Goal: Information Seeking & Learning: Learn about a topic

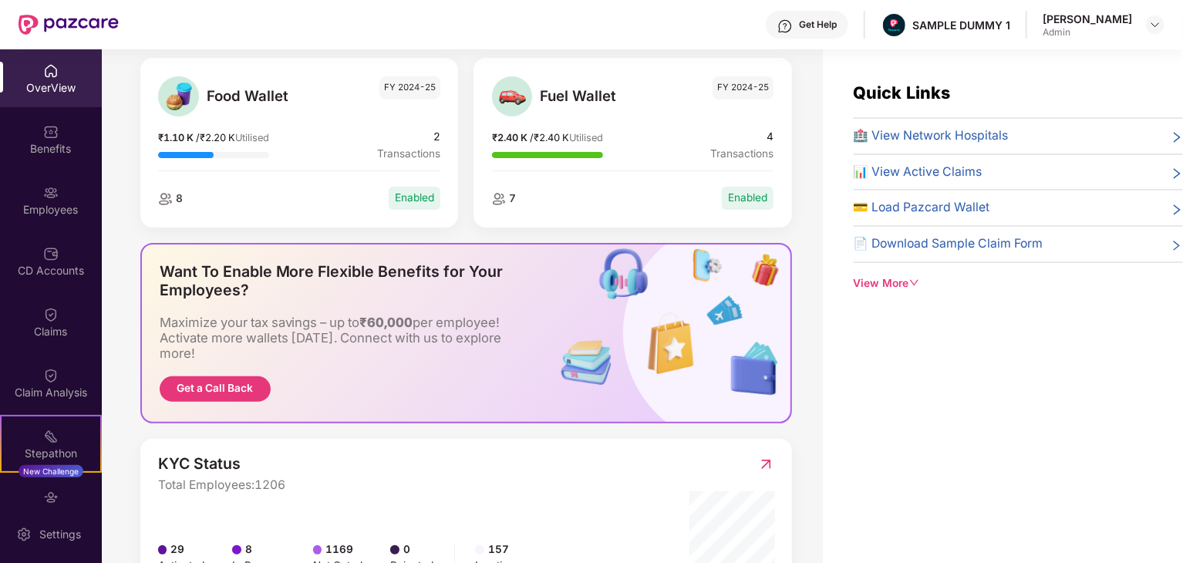
scroll to position [154, 0]
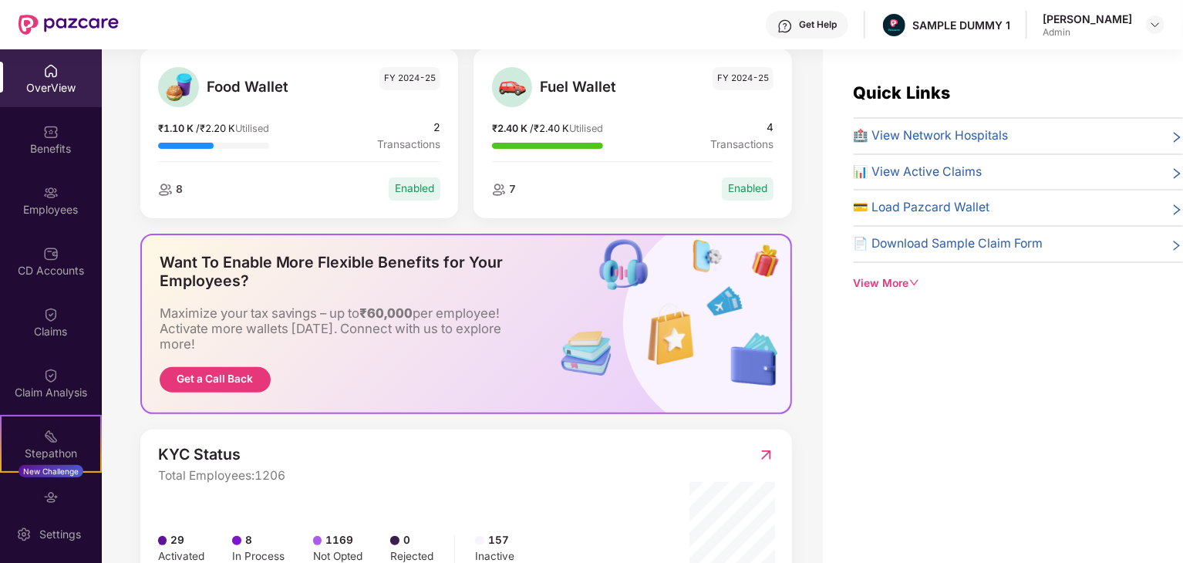
click at [46, 82] on div "OverView" at bounding box center [51, 87] width 102 height 15
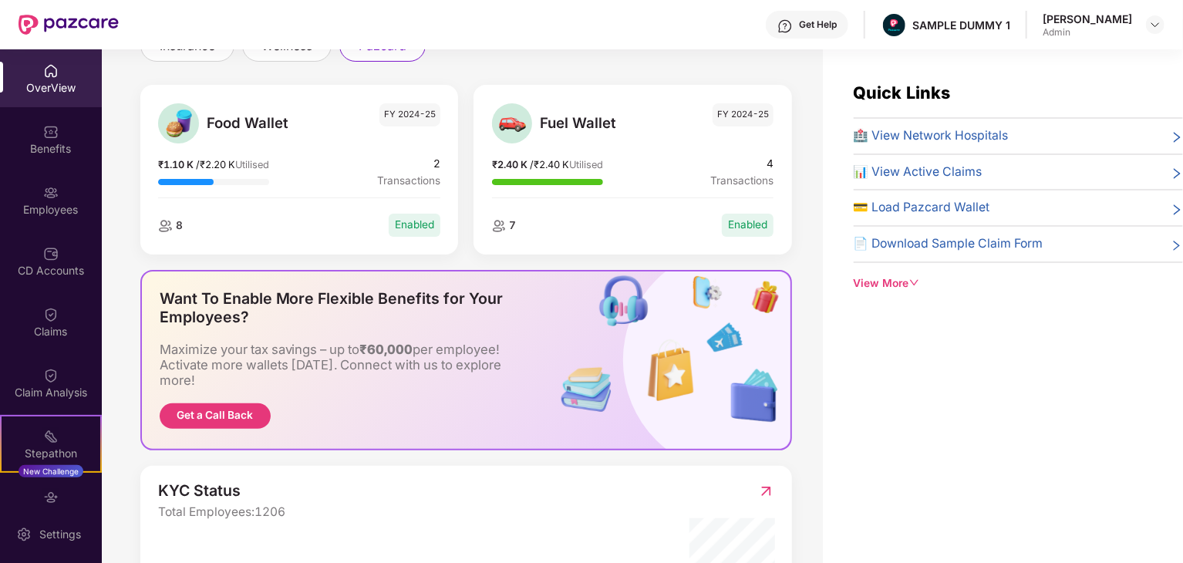
scroll to position [0, 0]
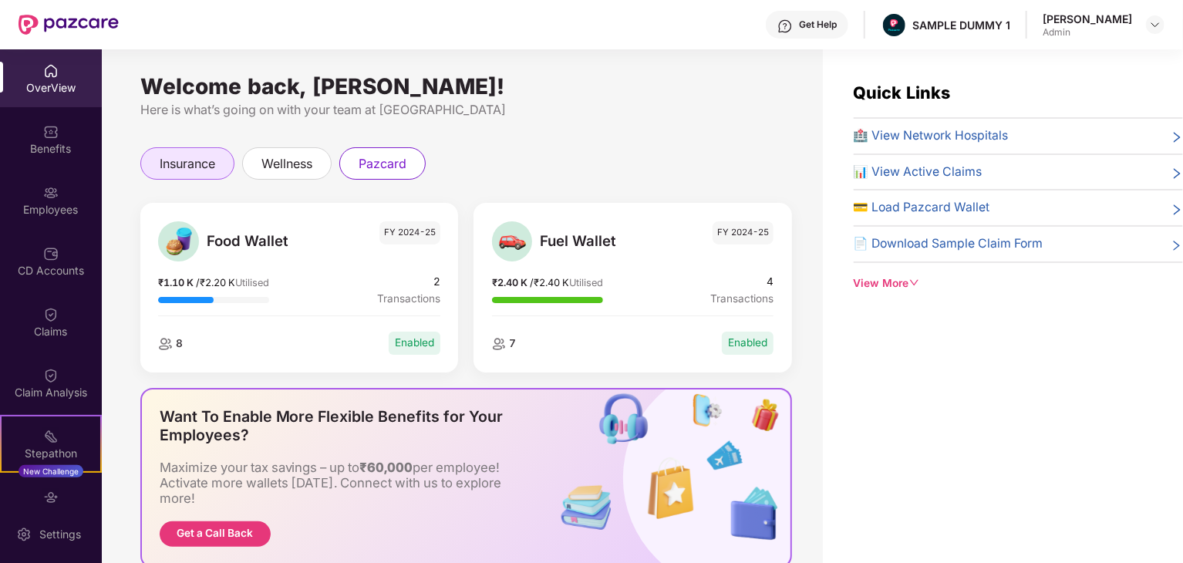
click at [173, 167] on span "insurance" at bounding box center [188, 163] width 56 height 19
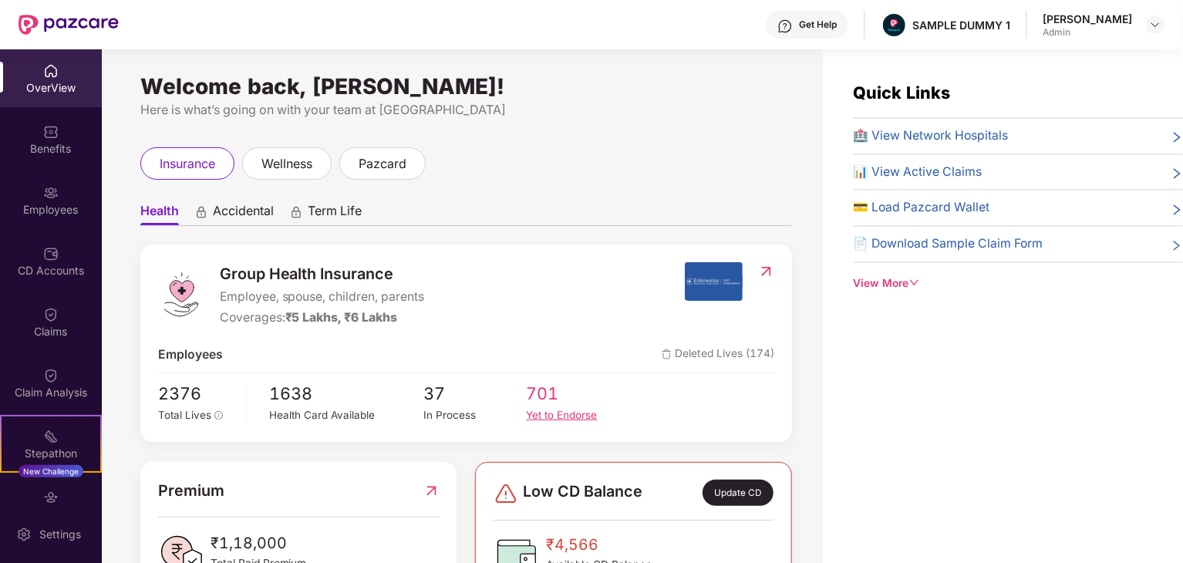
scroll to position [62, 0]
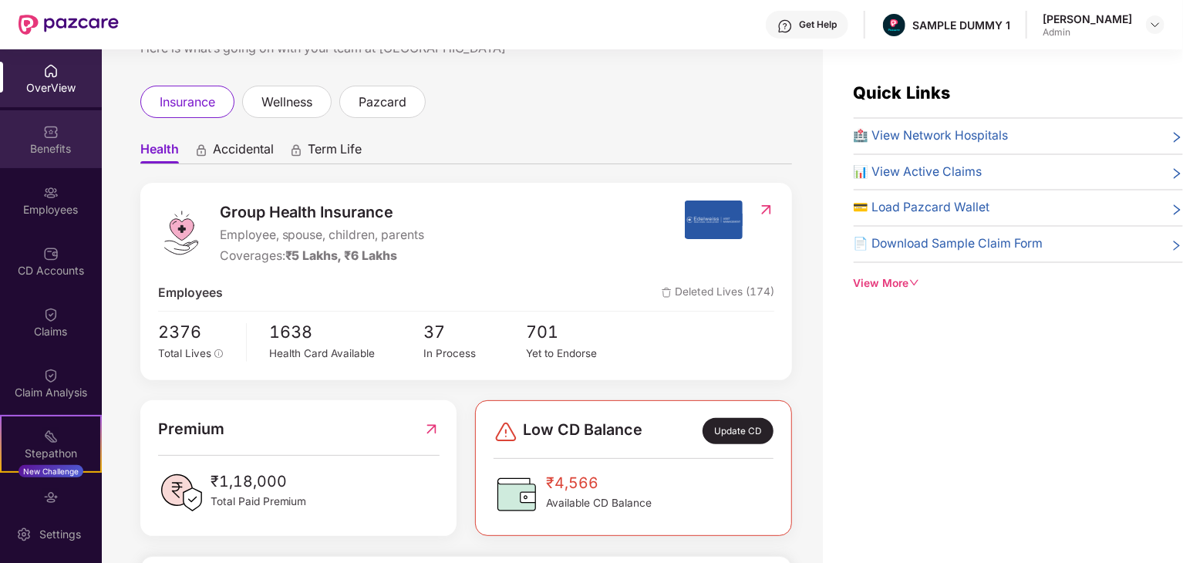
click at [49, 141] on div "Benefits" at bounding box center [51, 148] width 102 height 15
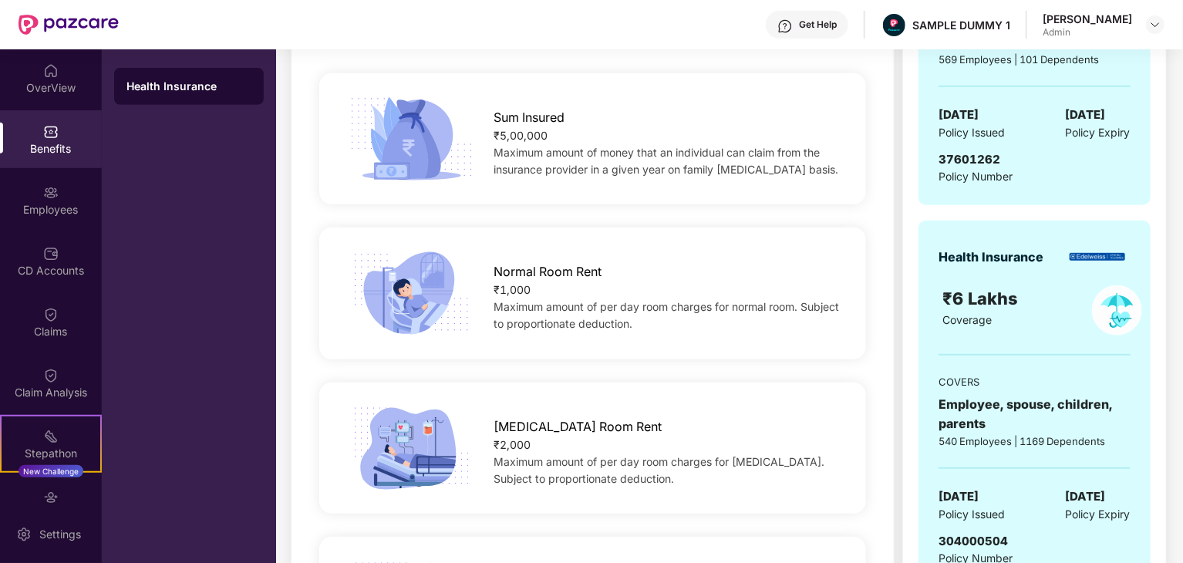
scroll to position [386, 0]
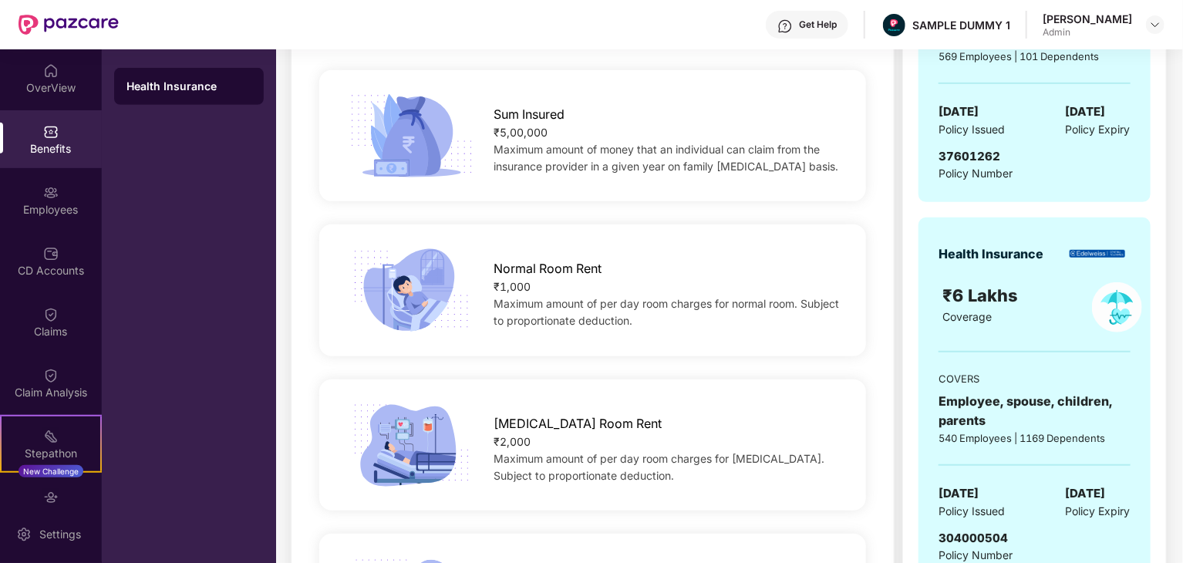
click at [500, 106] on span "Sum Insured" at bounding box center [528, 114] width 71 height 19
click at [527, 136] on div "₹5,00,000" at bounding box center [667, 132] width 348 height 17
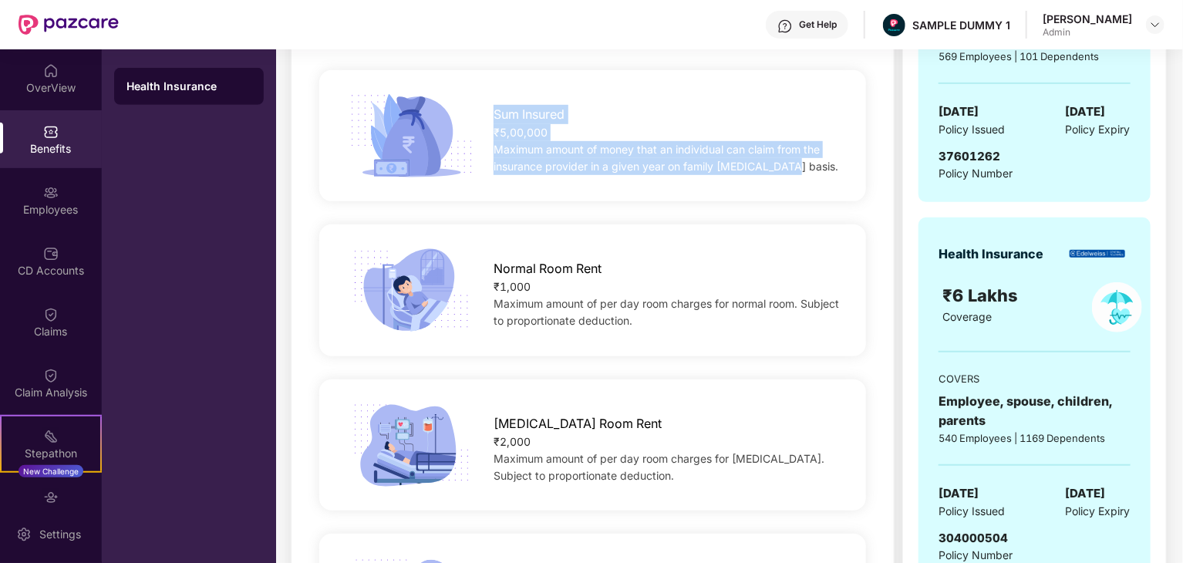
drag, startPoint x: 780, startPoint y: 170, endPoint x: 486, endPoint y: 121, distance: 298.7
click at [486, 121] on div "Sum Insured ₹5,00,000 Maximum amount of money that an individual can claim from…" at bounding box center [667, 136] width 397 height 78
click at [453, 113] on img at bounding box center [411, 135] width 133 height 93
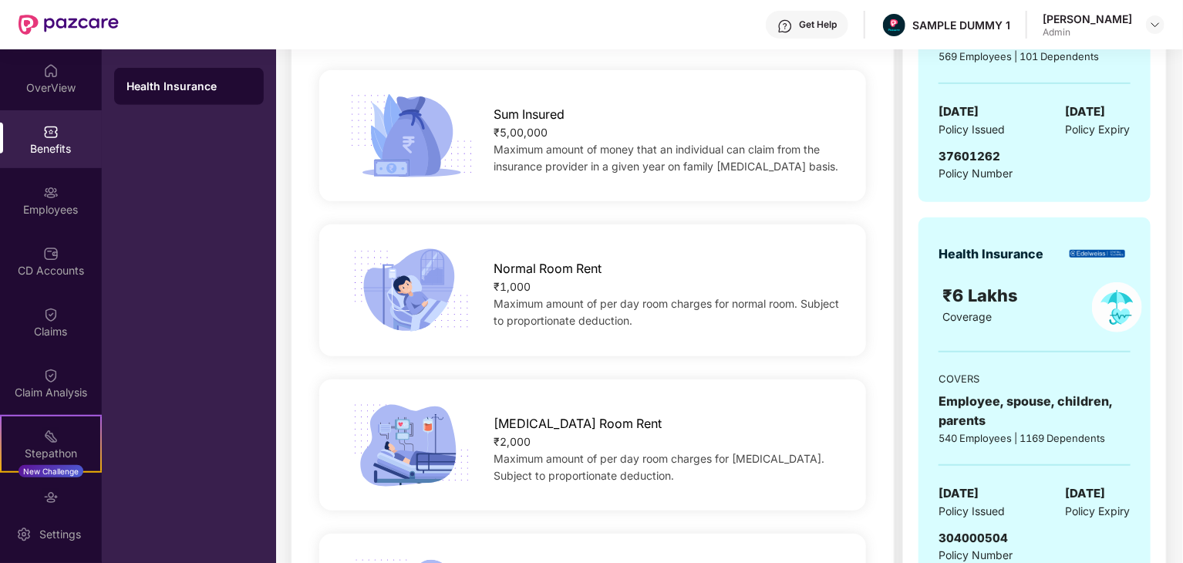
click at [872, 271] on div "Normal Room Rent ₹1,000 Maximum amount of per day room charges for normal room.…" at bounding box center [593, 290] width 596 height 93
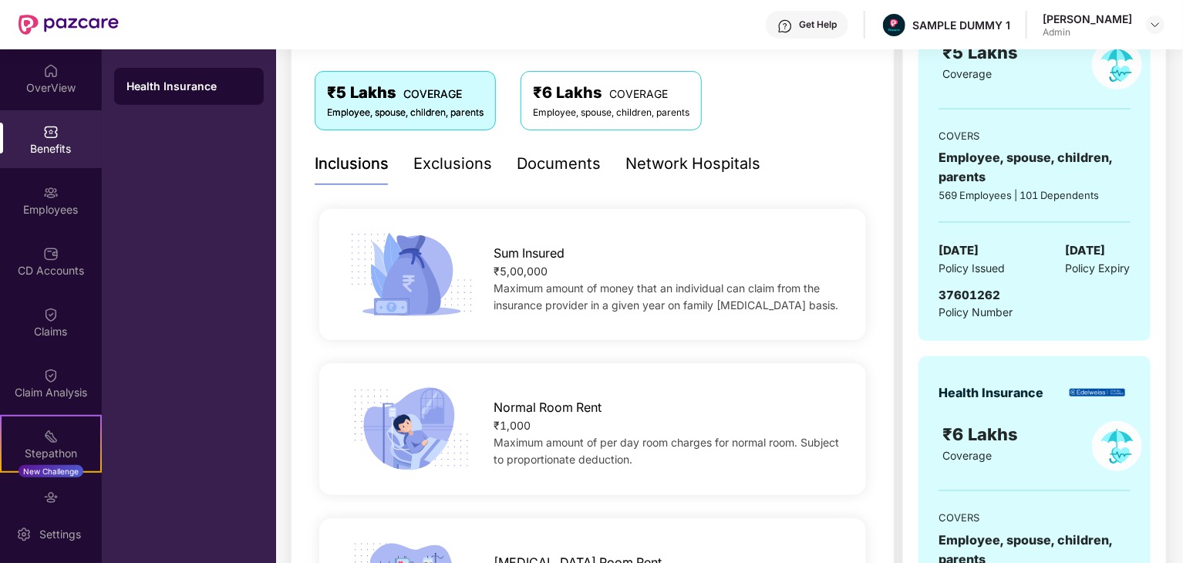
scroll to position [231, 0]
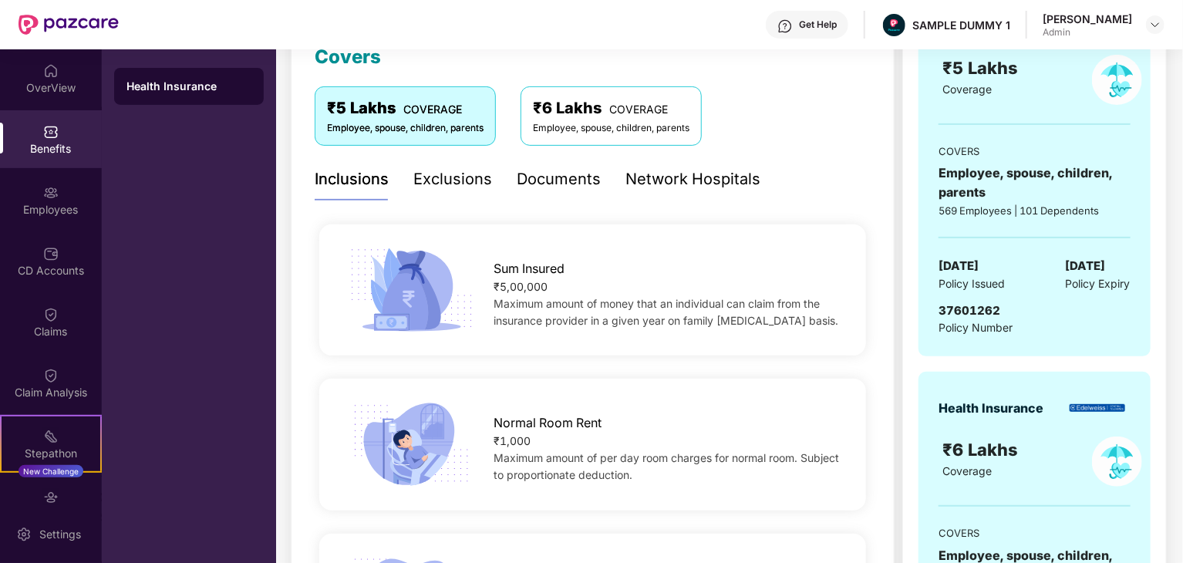
click at [459, 178] on div "Exclusions" at bounding box center [452, 179] width 79 height 24
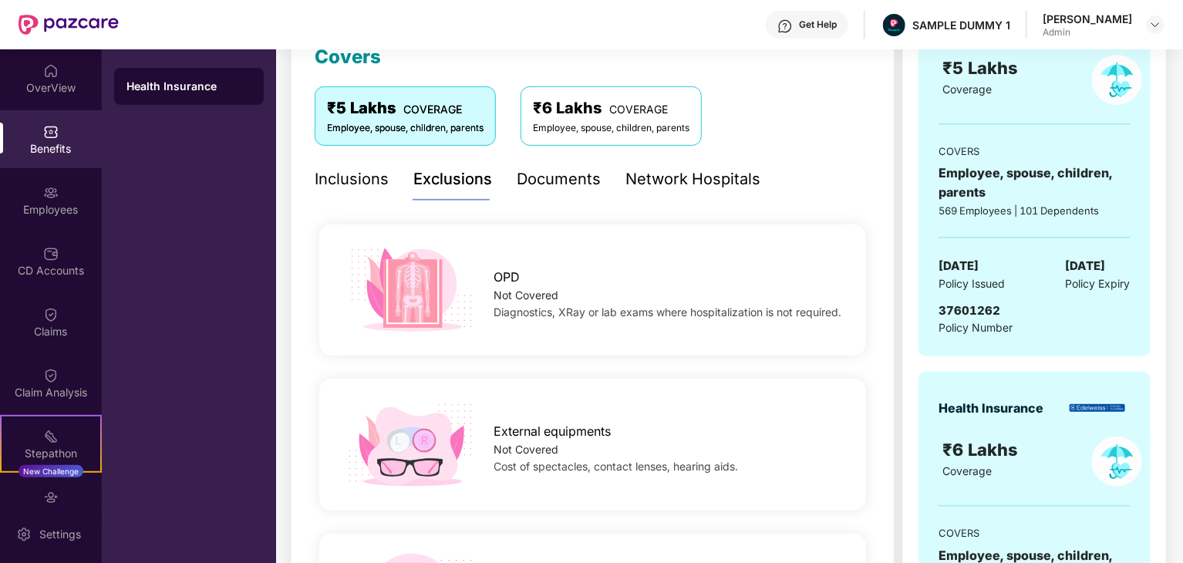
click at [558, 186] on div "Documents" at bounding box center [559, 179] width 84 height 24
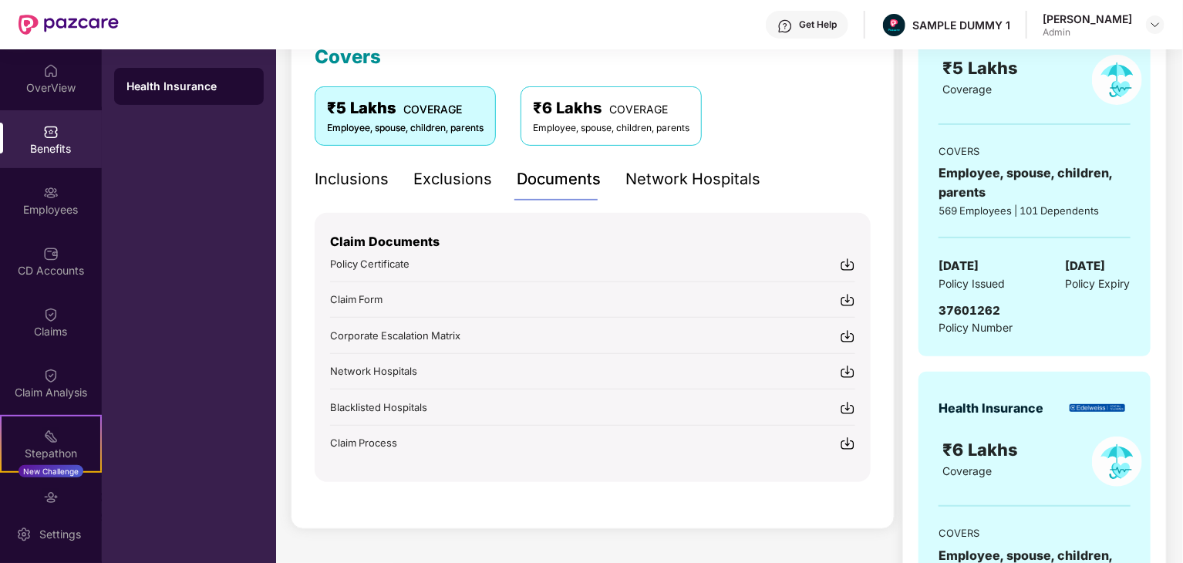
click at [673, 186] on div "Network Hospitals" at bounding box center [692, 179] width 135 height 24
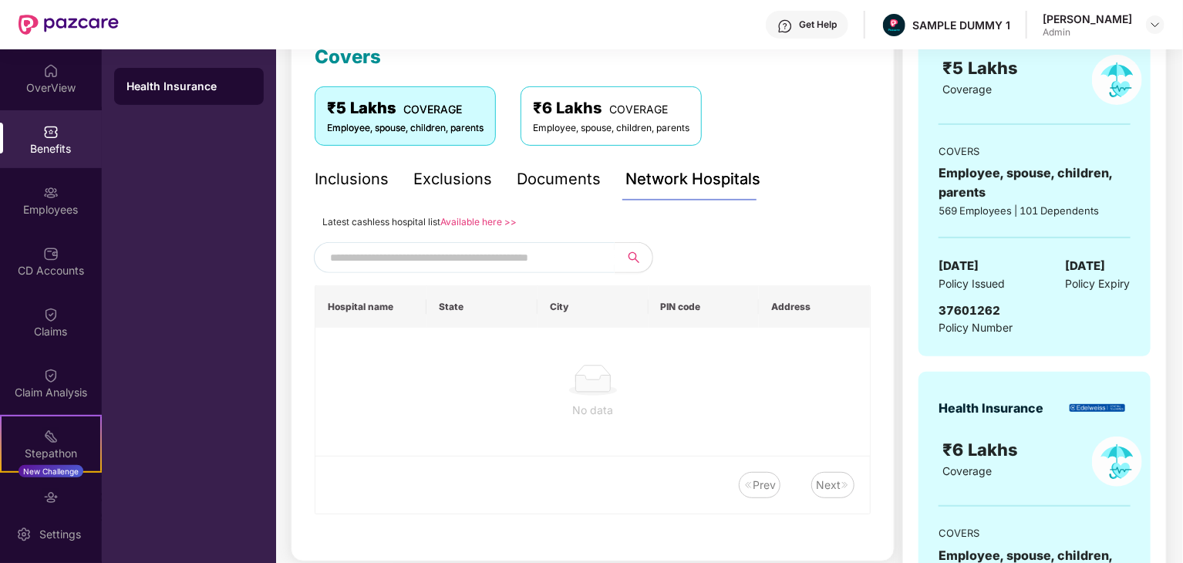
click at [351, 173] on div "Inclusions" at bounding box center [352, 179] width 74 height 24
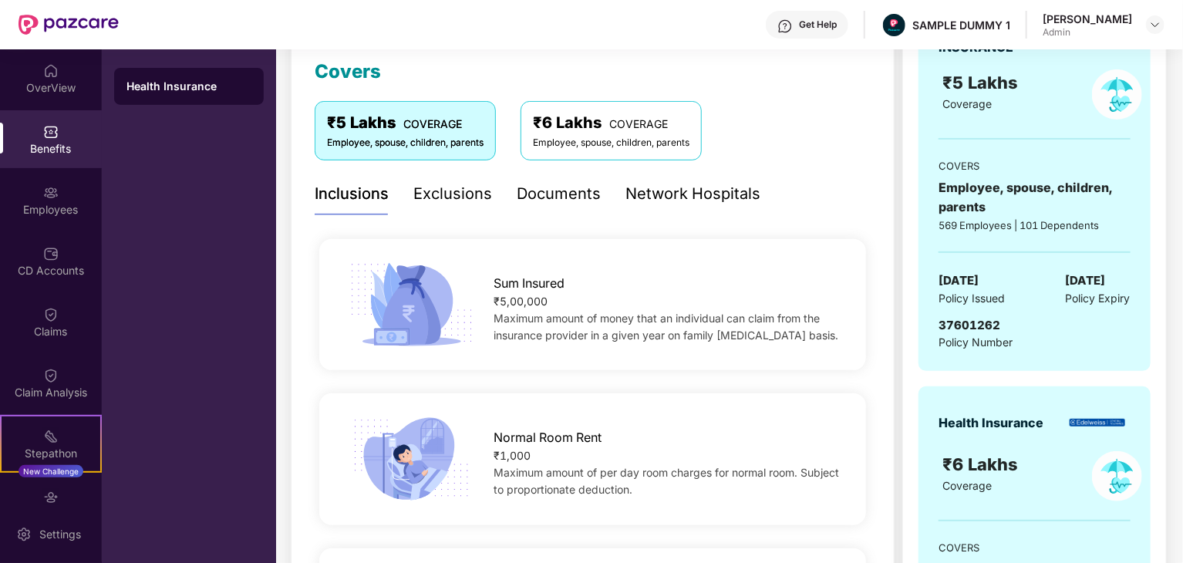
scroll to position [208, 0]
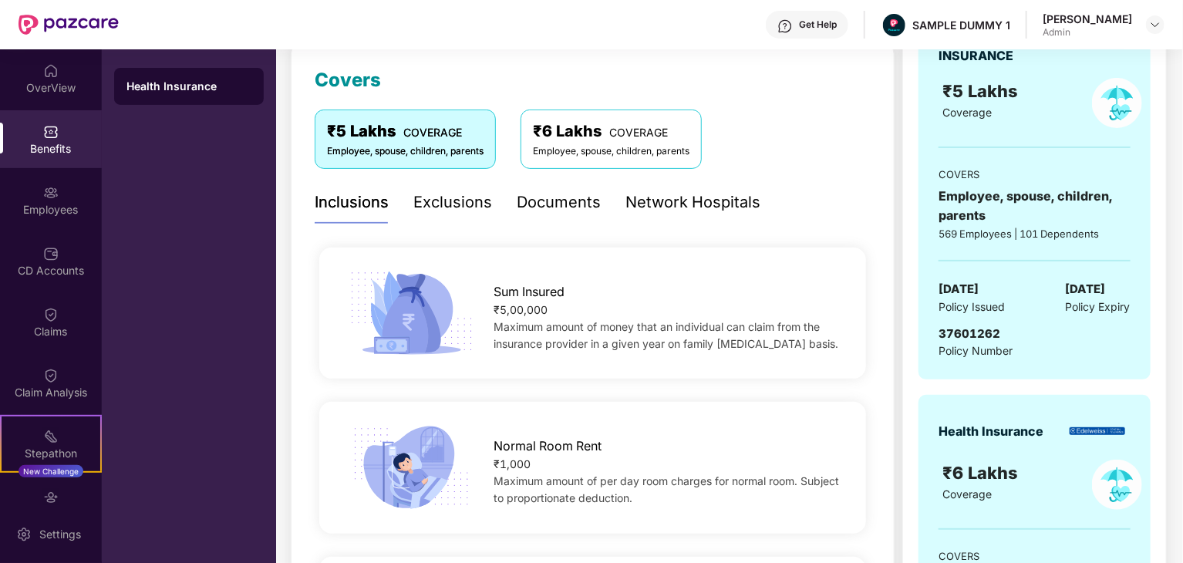
click at [463, 201] on div "Exclusions" at bounding box center [452, 202] width 79 height 24
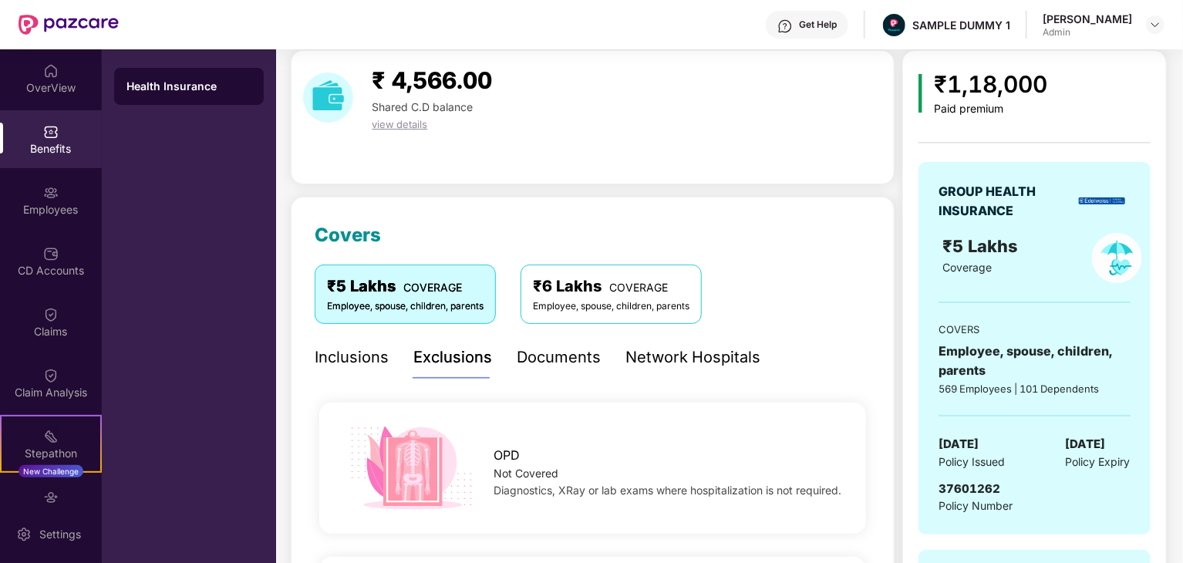
scroll to position [0, 0]
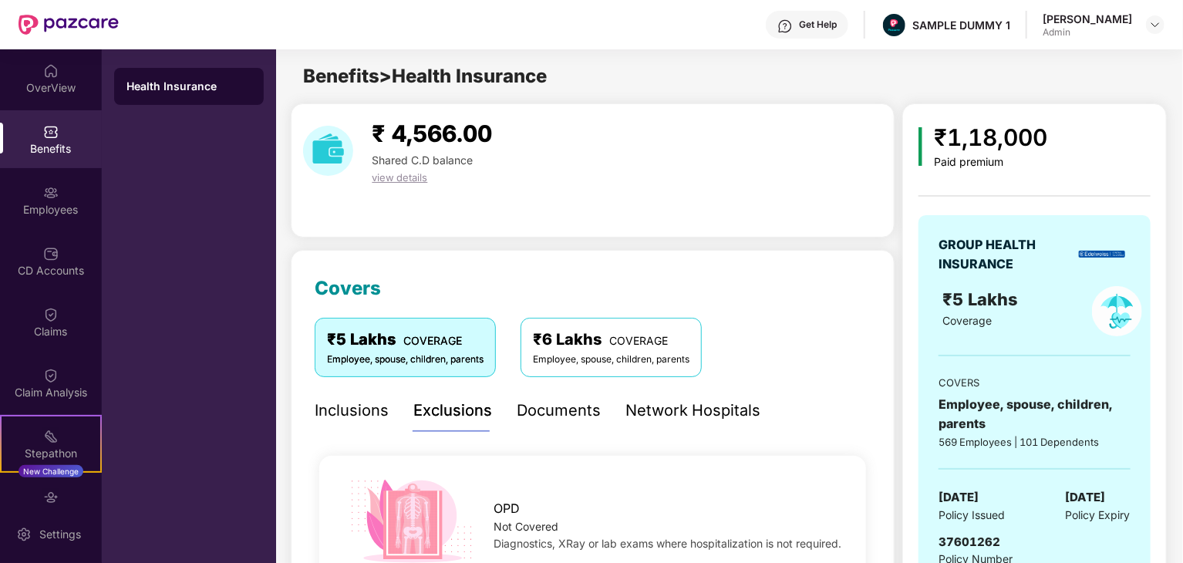
click at [333, 411] on div "Inclusions" at bounding box center [352, 411] width 74 height 24
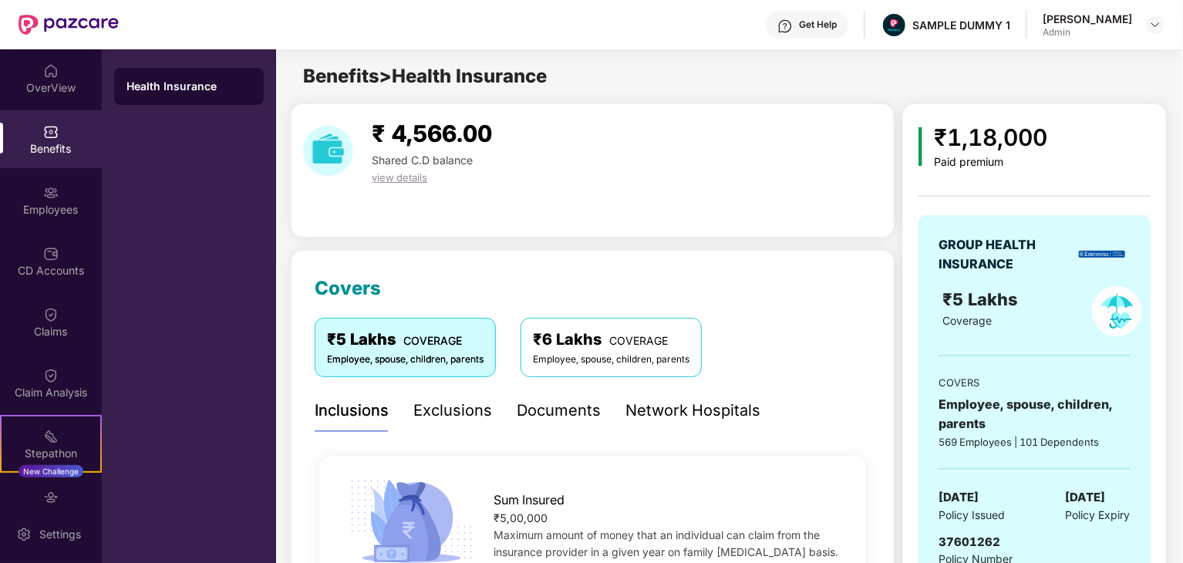
click at [475, 407] on div "Exclusions" at bounding box center [452, 411] width 79 height 24
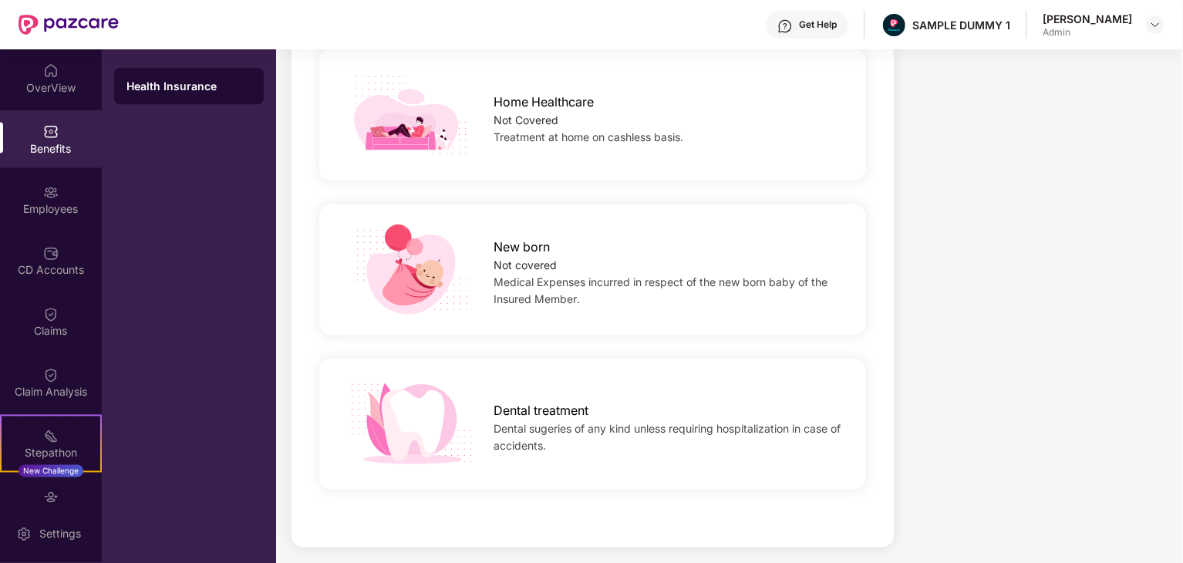
scroll to position [1346, 0]
